Goal: Navigation & Orientation: Find specific page/section

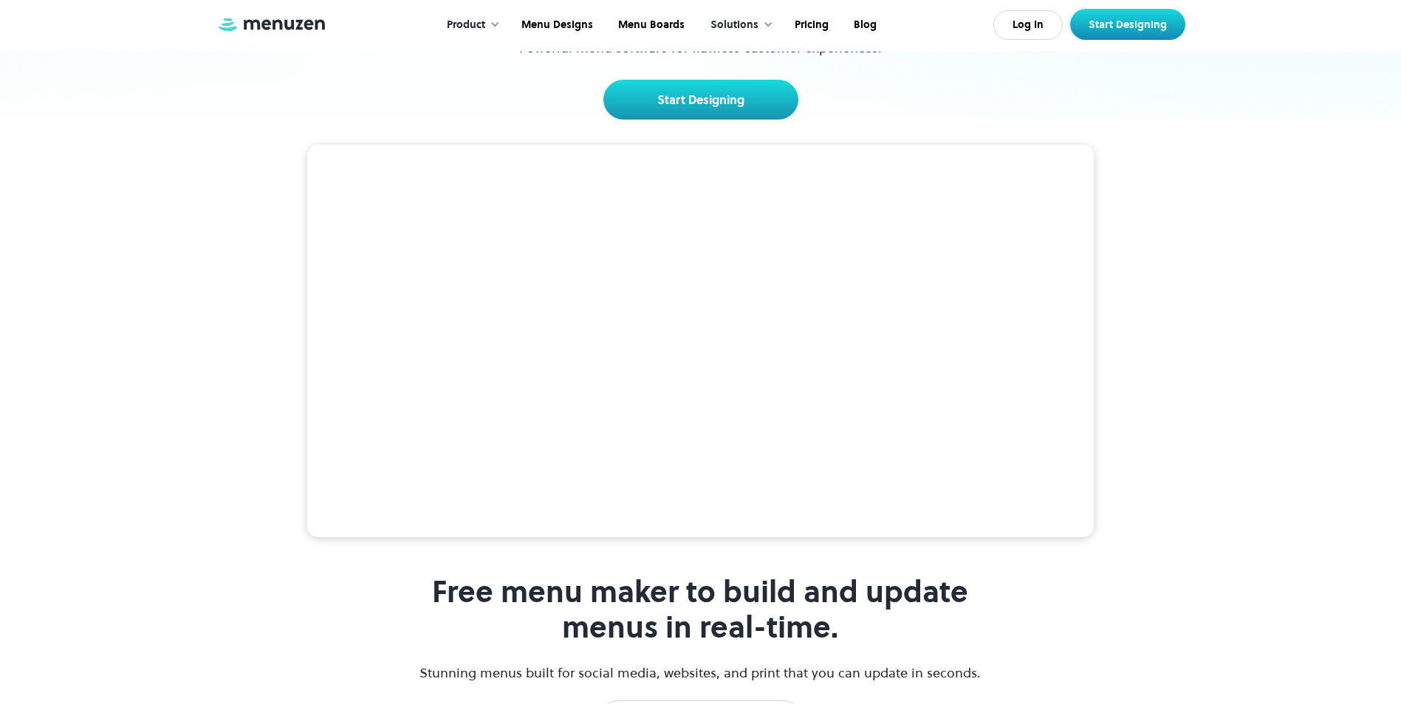
scroll to position [222, 0]
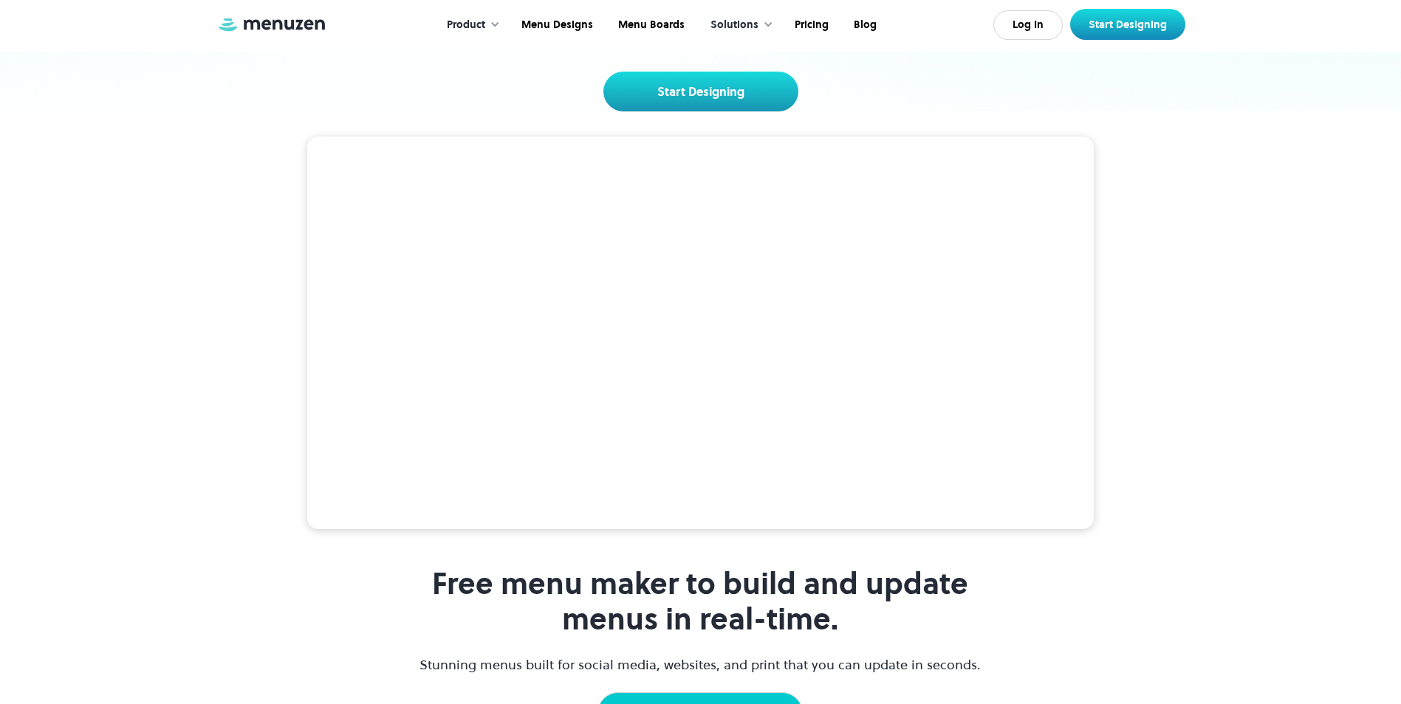
click at [719, 693] on link "Browse Templates" at bounding box center [699, 713] width 205 height 41
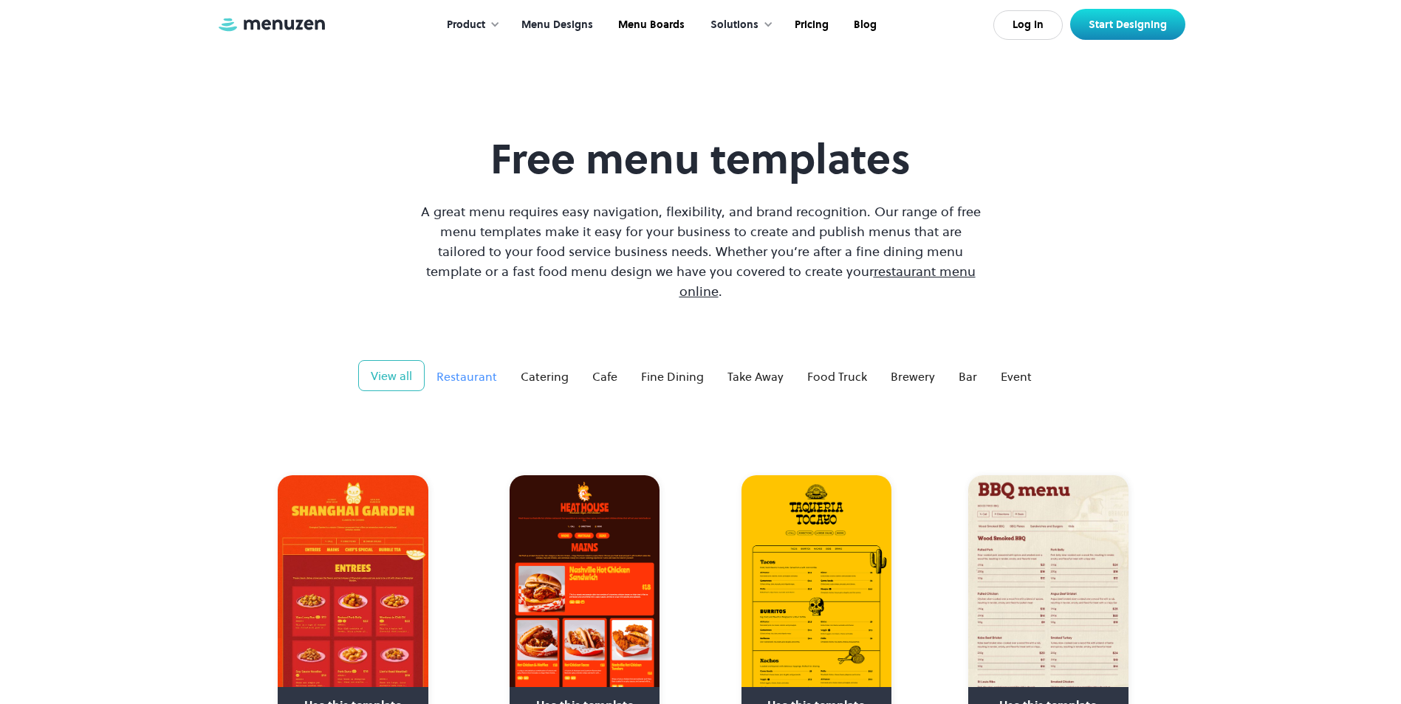
click at [485, 368] on div "Restaurant" at bounding box center [466, 377] width 61 height 18
click at [833, 368] on div "Food Truck" at bounding box center [837, 377] width 60 height 18
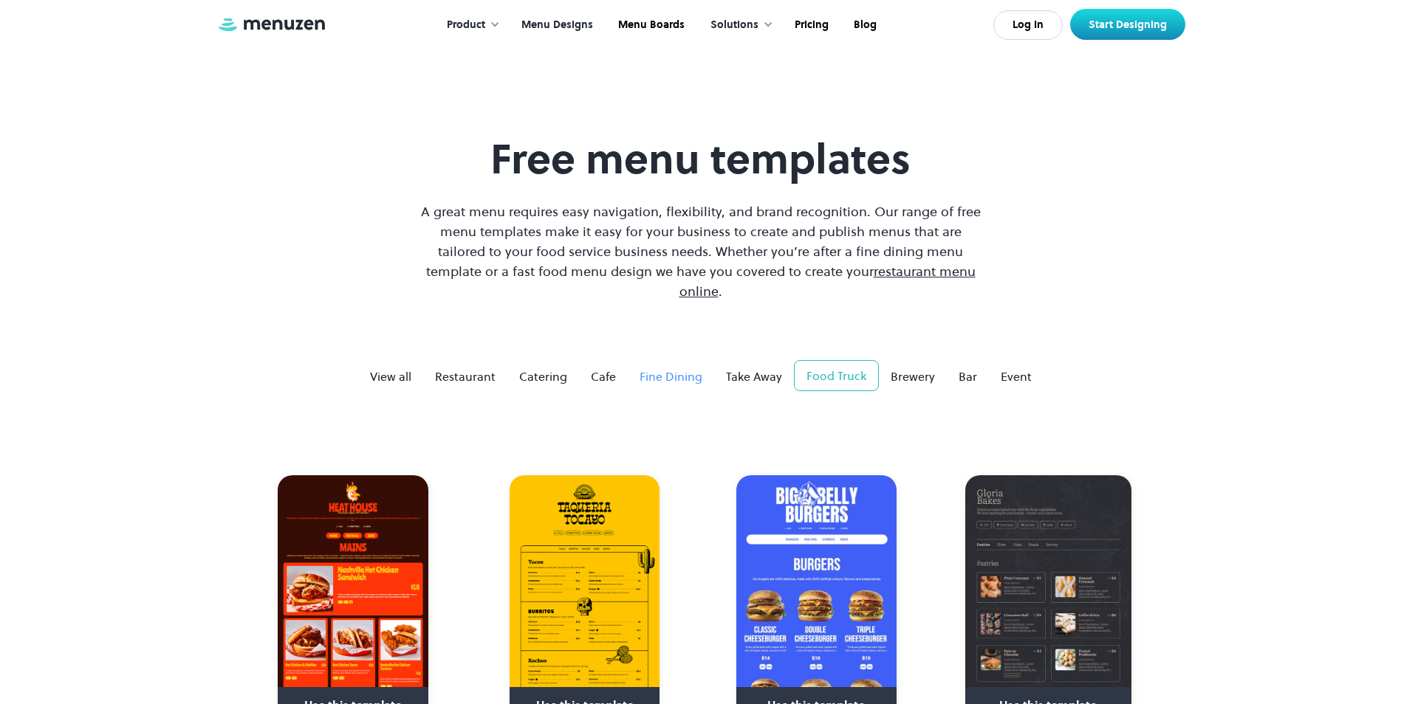
click at [660, 368] on div "Fine Dining" at bounding box center [670, 377] width 63 height 18
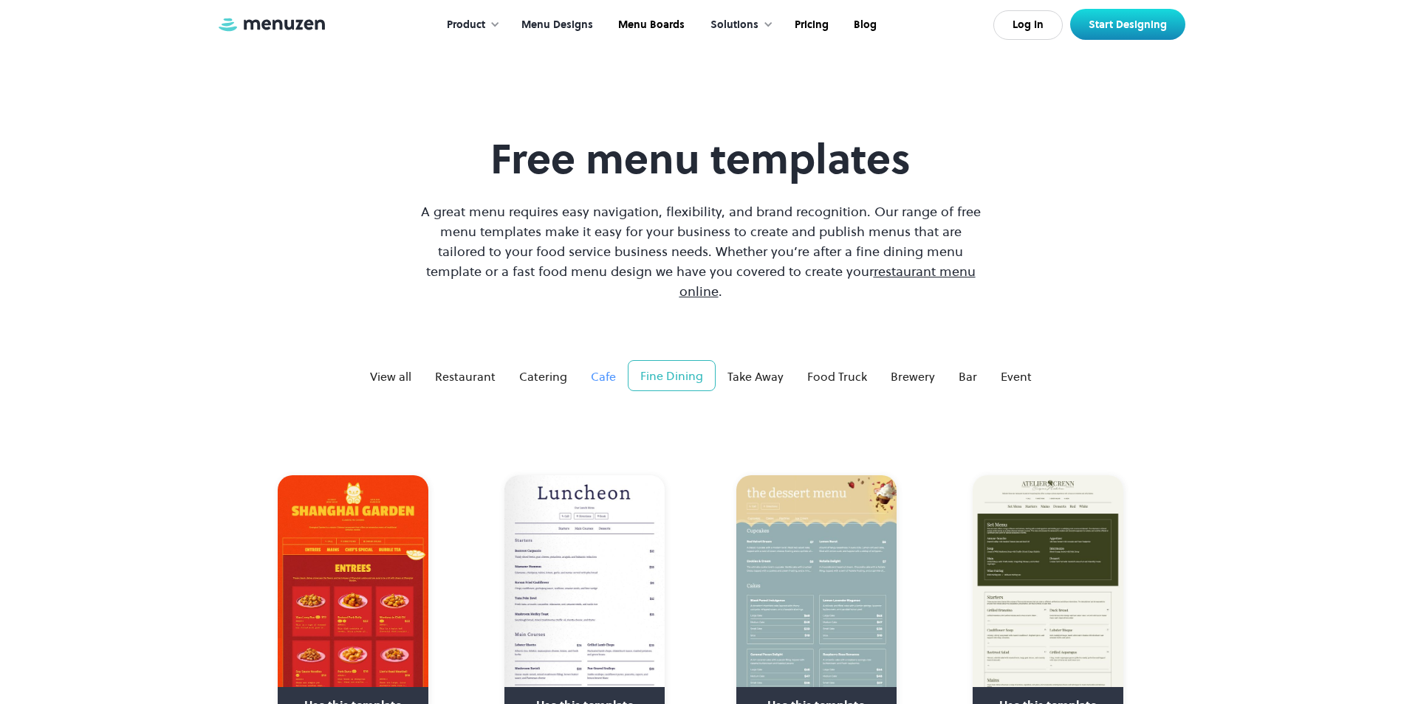
click at [583, 362] on link "Cafe" at bounding box center [603, 377] width 49 height 30
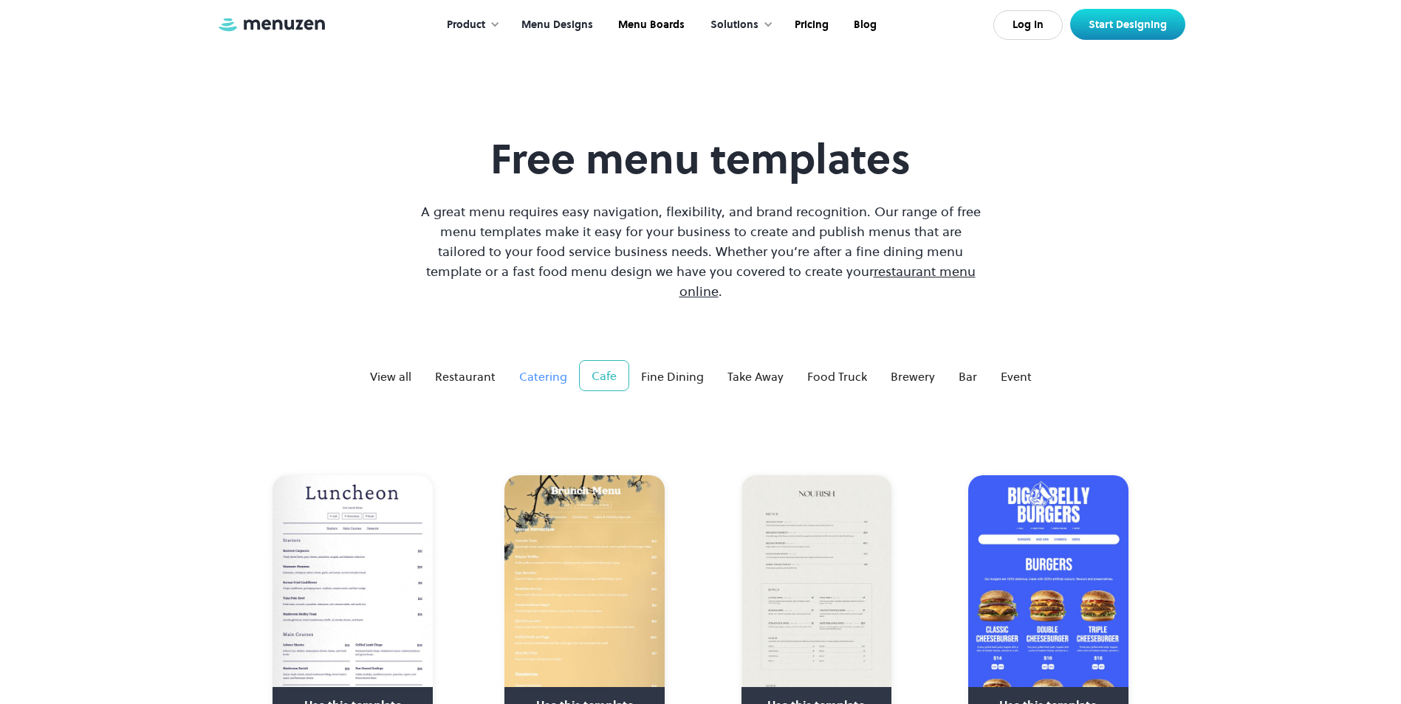
click at [512, 362] on link "Catering" at bounding box center [543, 377] width 72 height 30
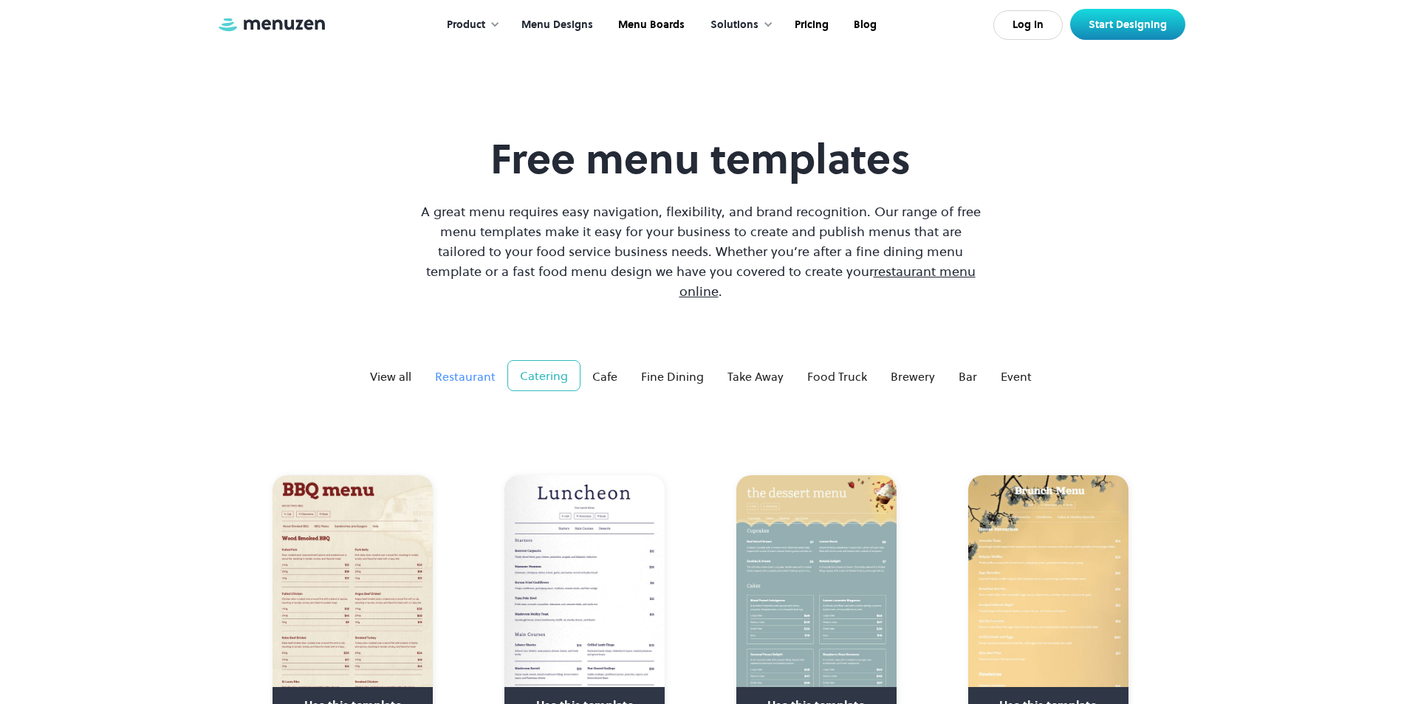
click at [481, 368] on div "Restaurant" at bounding box center [465, 377] width 61 height 18
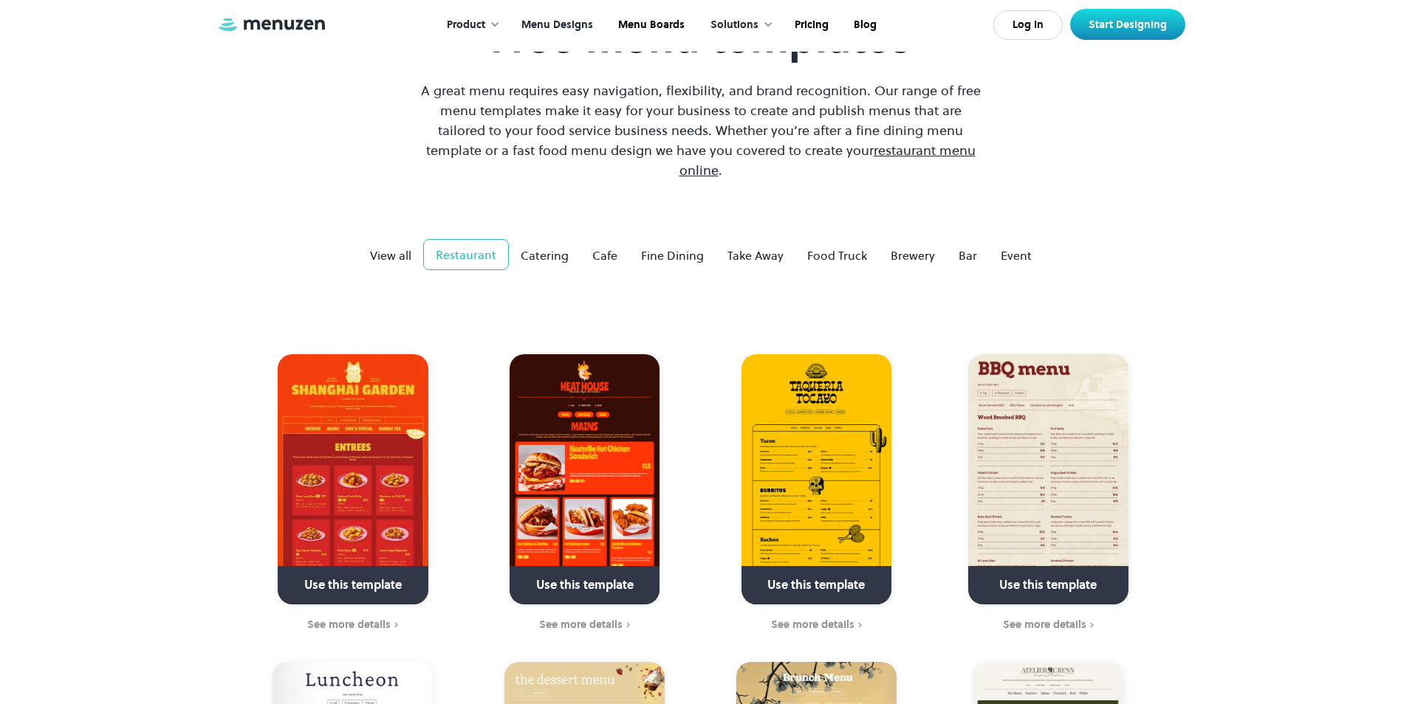
scroll to position [369, 0]
